Goal: Task Accomplishment & Management: Use online tool/utility

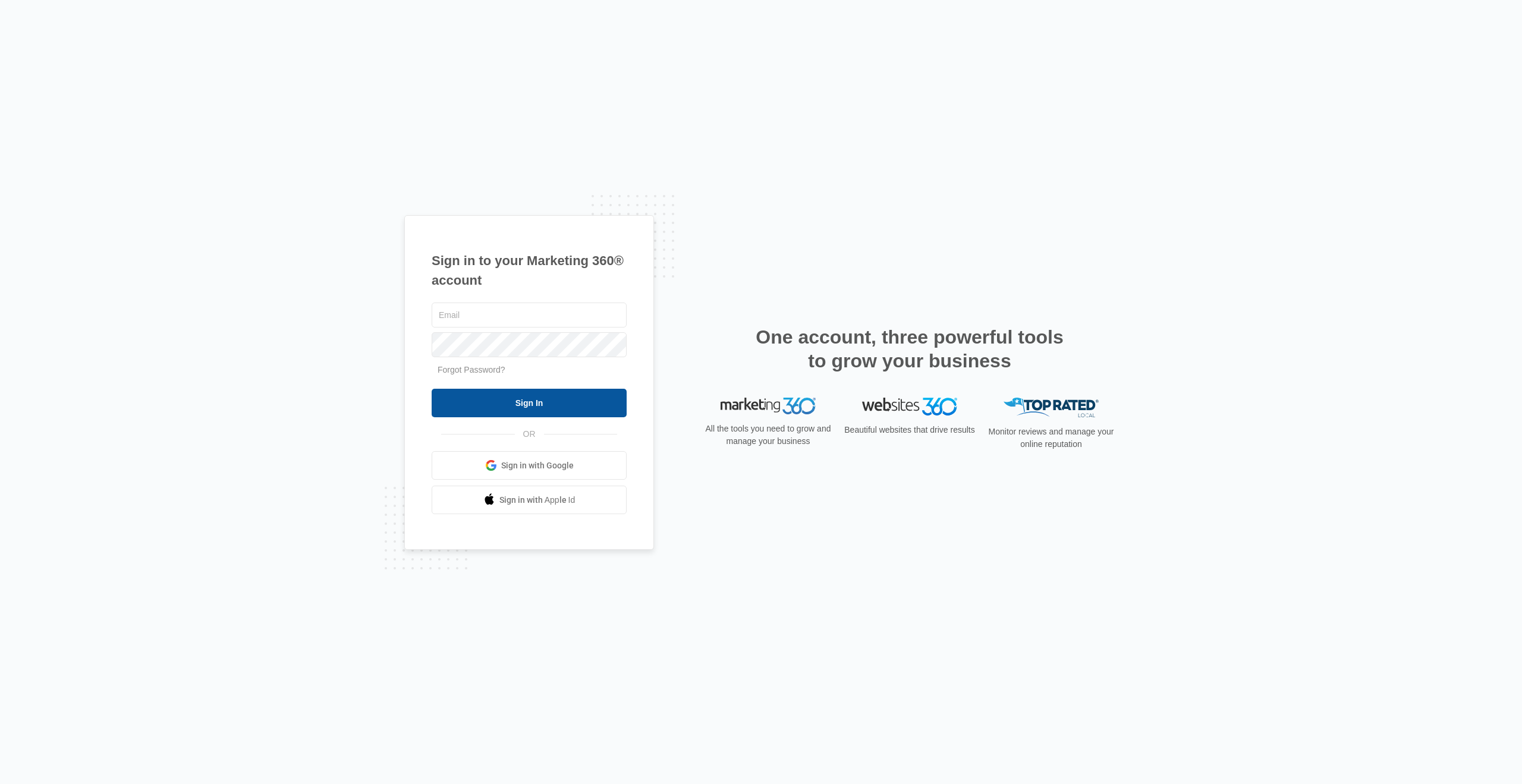
type input "[PERSON_NAME][EMAIL_ADDRESS][PERSON_NAME][DOMAIN_NAME]"
click at [554, 413] on input "Sign In" at bounding box center [529, 403] width 195 height 28
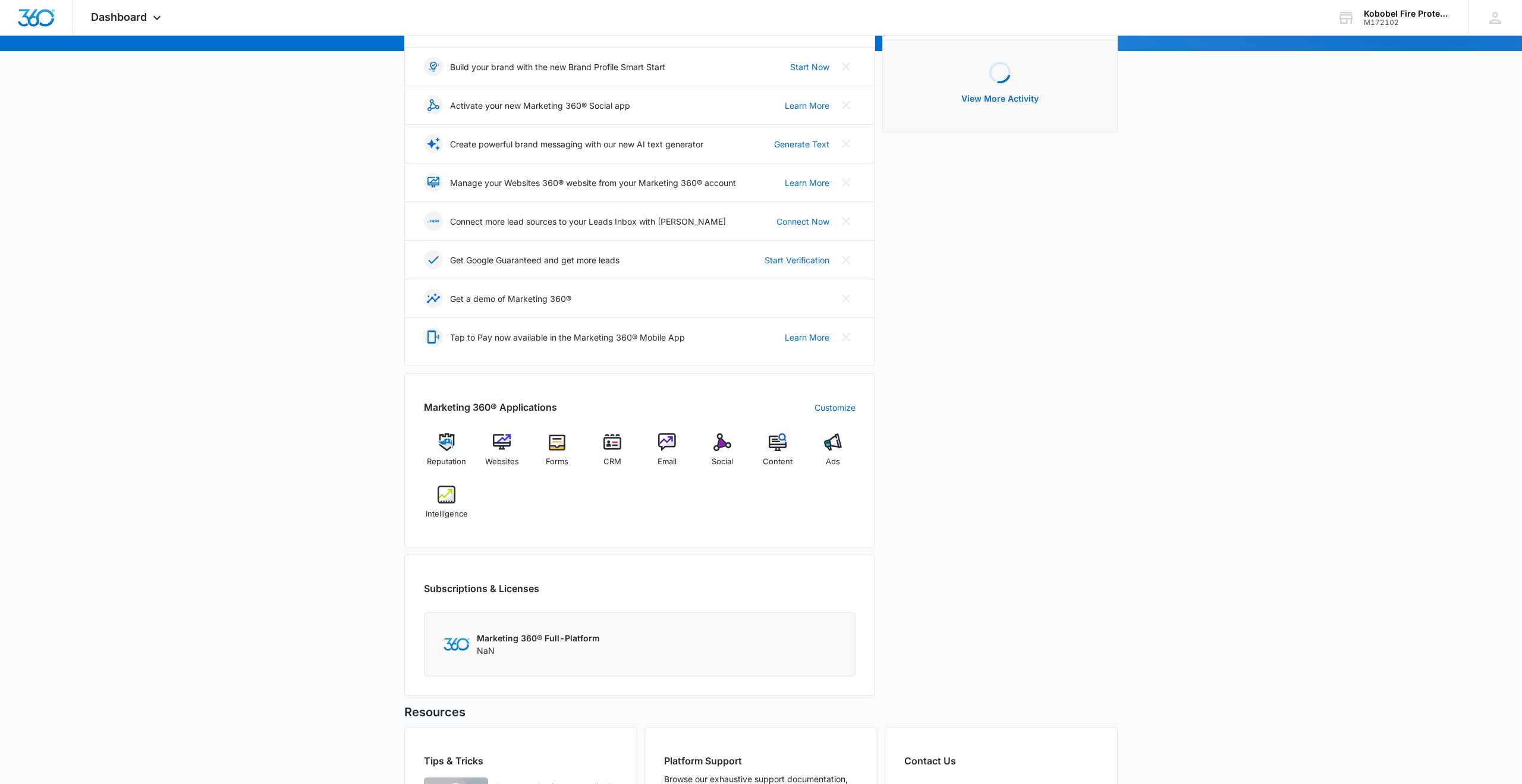
scroll to position [302, 0]
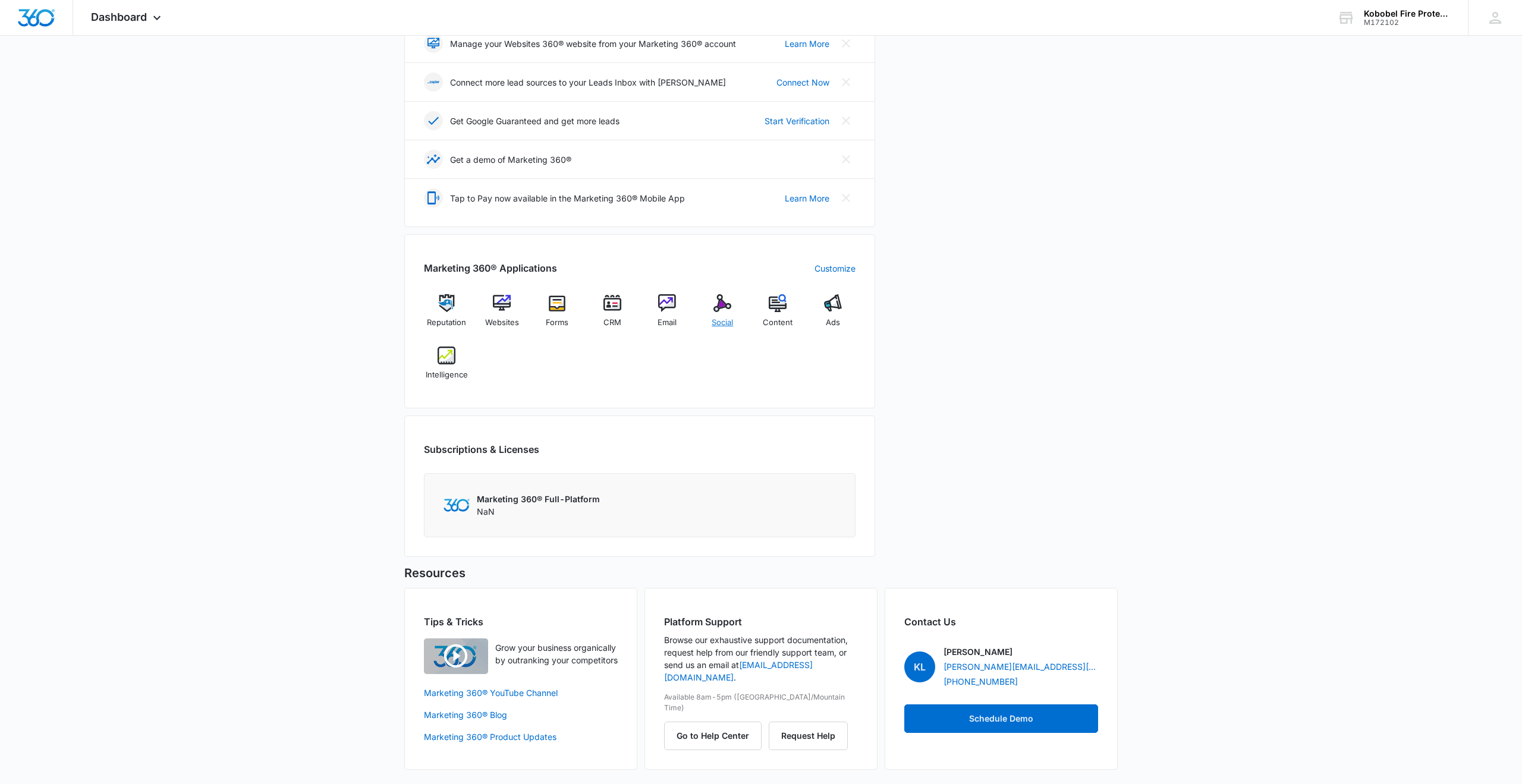
click at [713, 309] on div "Social" at bounding box center [723, 316] width 46 height 43
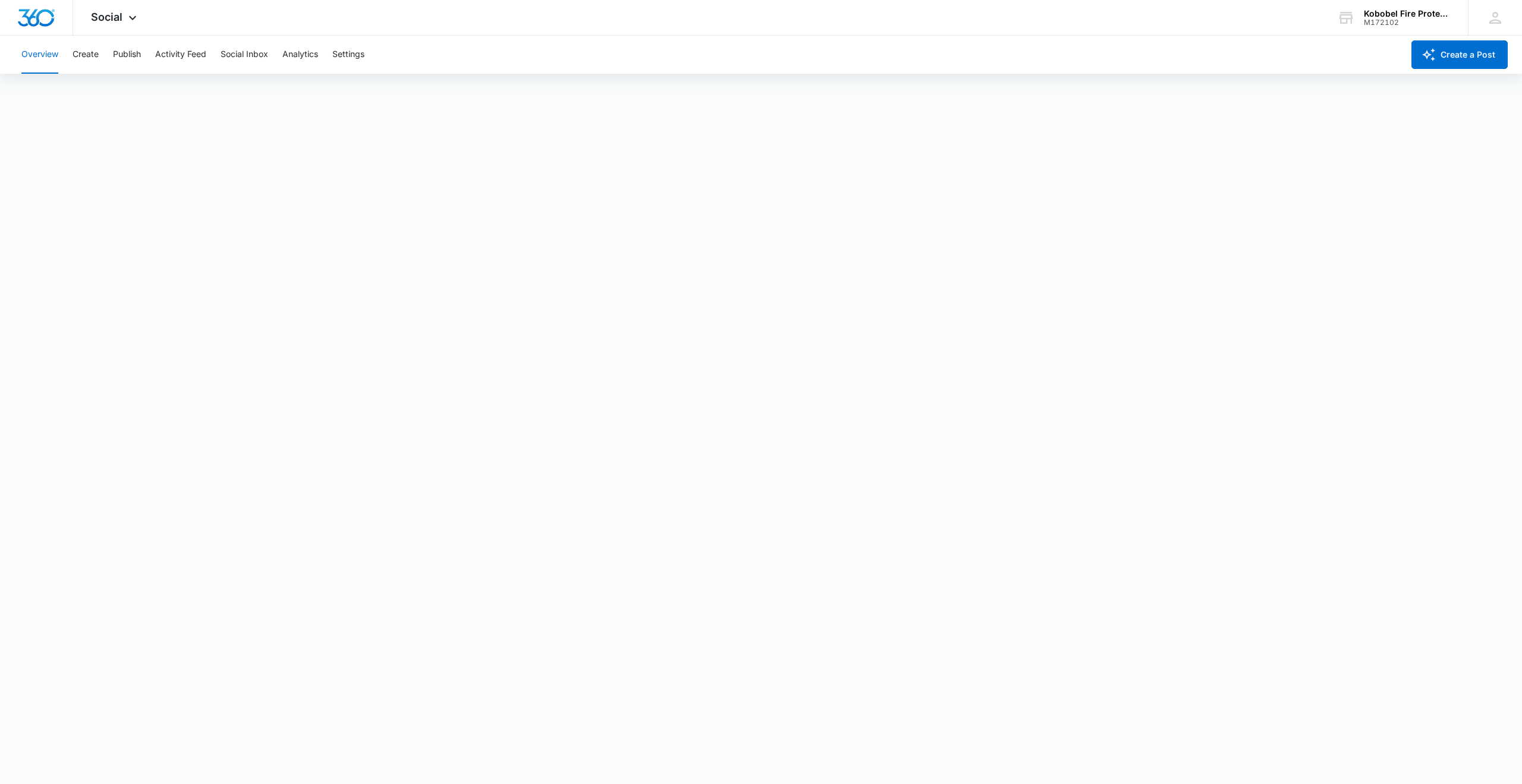
click at [37, 58] on button "Overview" at bounding box center [40, 54] width 37 height 38
